Goal: Information Seeking & Learning: Learn about a topic

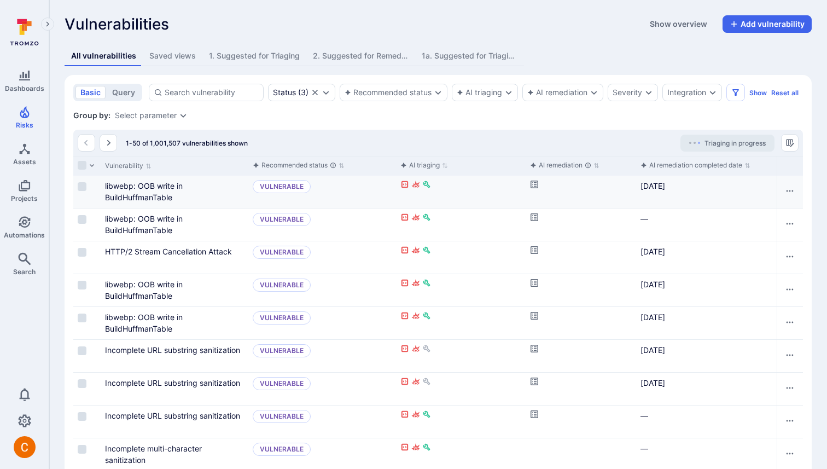
click at [534, 186] on icon "Cell for aiCtx.remediationStatus" at bounding box center [535, 185] width 8 height 8
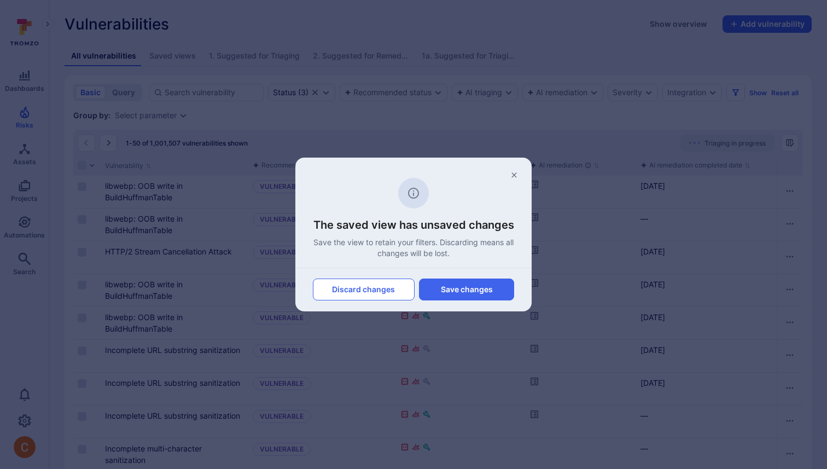
click at [380, 290] on button "Discard changes" at bounding box center [364, 289] width 102 height 22
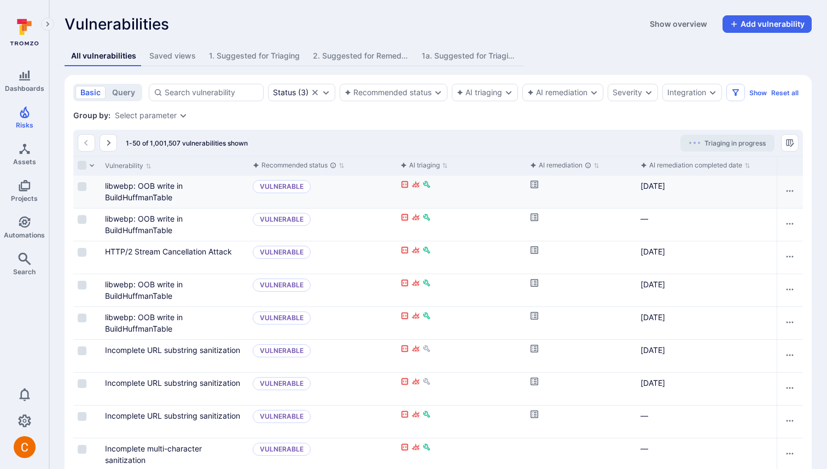
click at [534, 185] on icon "Cell for aiCtx.remediationStatus" at bounding box center [535, 185] width 8 height 8
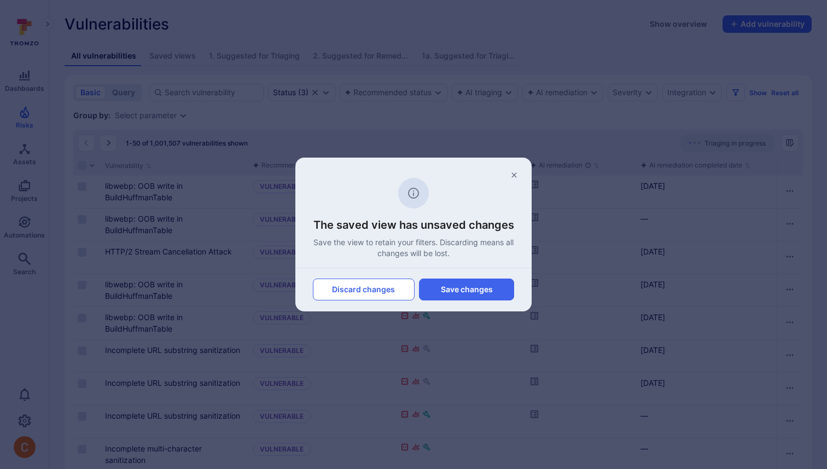
click at [360, 293] on button "Discard changes" at bounding box center [364, 289] width 102 height 22
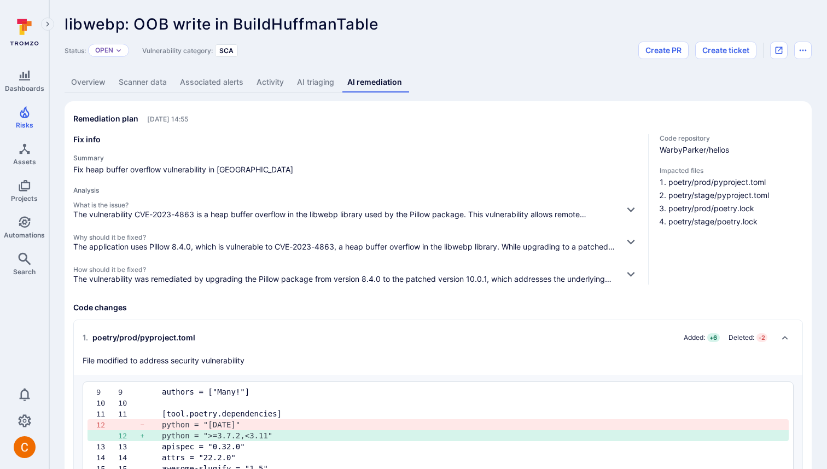
click at [102, 83] on link "Overview" at bounding box center [89, 82] width 48 height 20
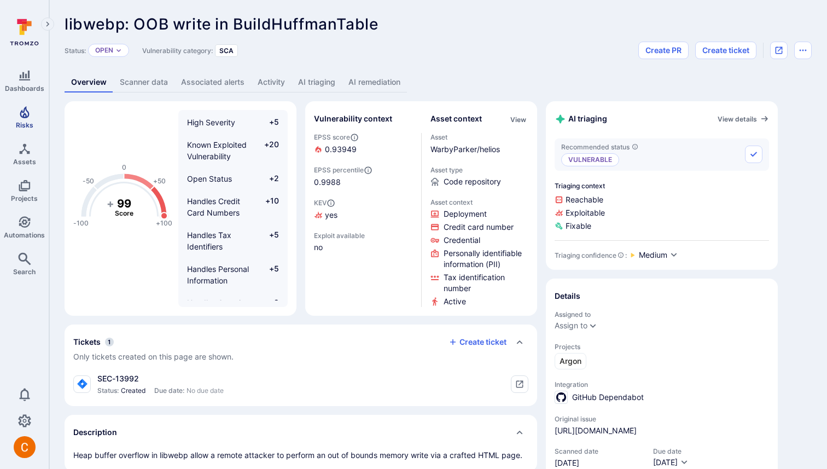
click at [23, 116] on icon "Risks" at bounding box center [24, 112] width 9 height 12
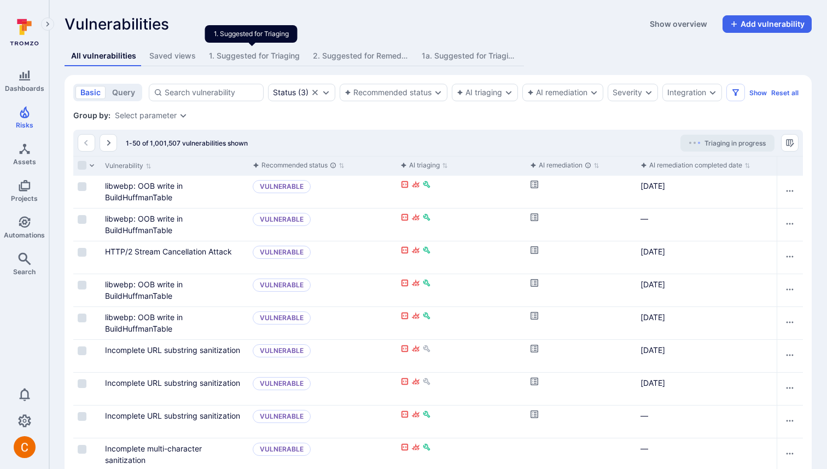
click at [243, 51] on div "1. Suggested for Triaging" at bounding box center [254, 55] width 91 height 11
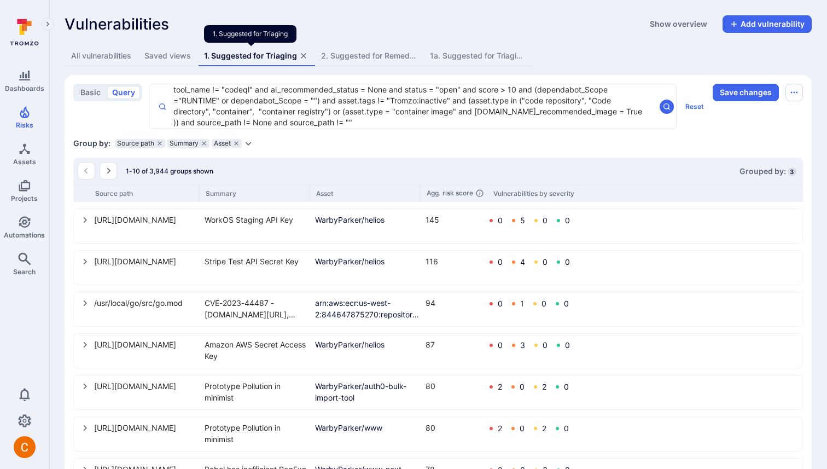
click at [107, 55] on div "All vulnerabilities" at bounding box center [101, 55] width 60 height 11
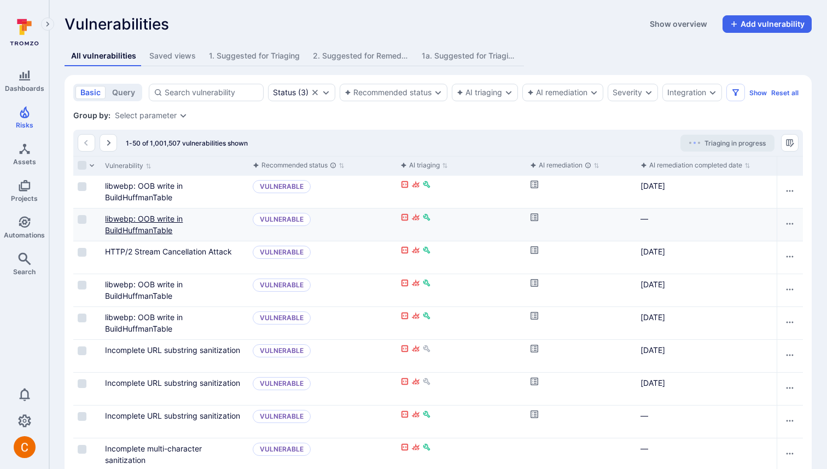
click at [135, 227] on link "libwebp: OOB write in BuildHuffmanTable" at bounding box center [144, 224] width 78 height 21
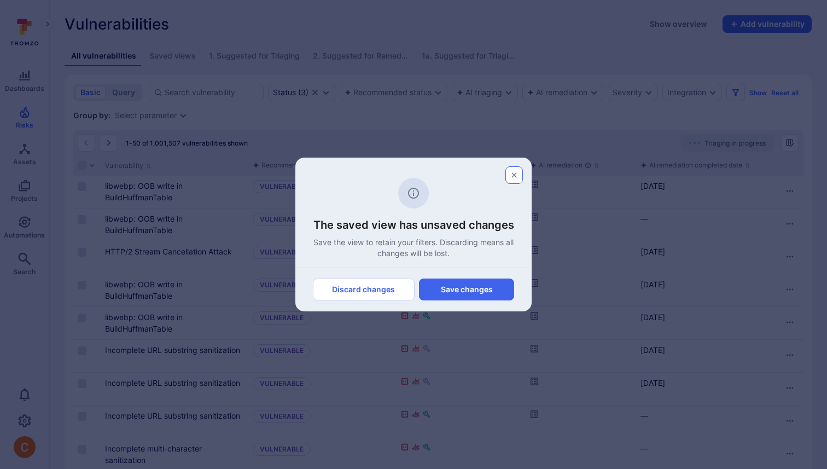
click at [509, 179] on button "button" at bounding box center [514, 175] width 18 height 18
